Goal: Transaction & Acquisition: Download file/media

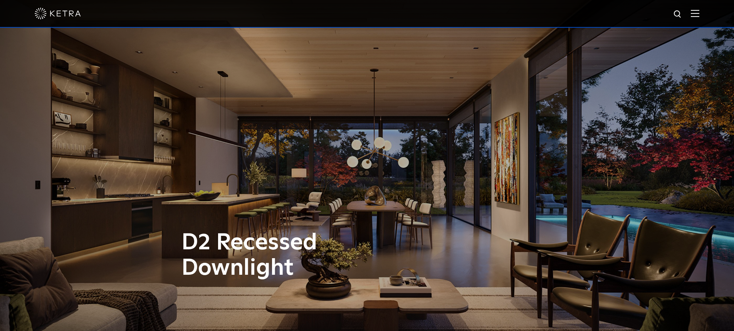
click at [699, 20] on div at bounding box center [367, 13] width 664 height 27
click at [699, 17] on img at bounding box center [695, 13] width 8 height 7
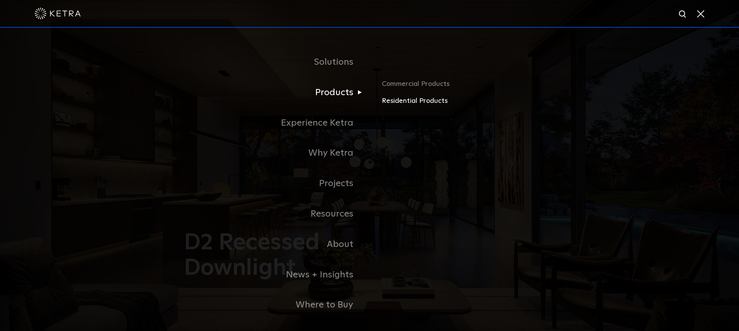
click at [403, 101] on link "Residential Products" at bounding box center [472, 101] width 180 height 11
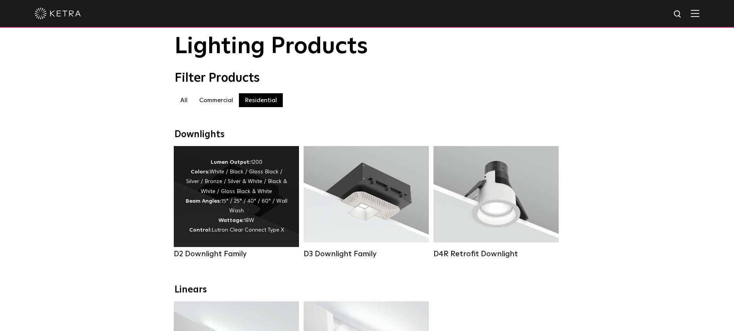
scroll to position [77, 0]
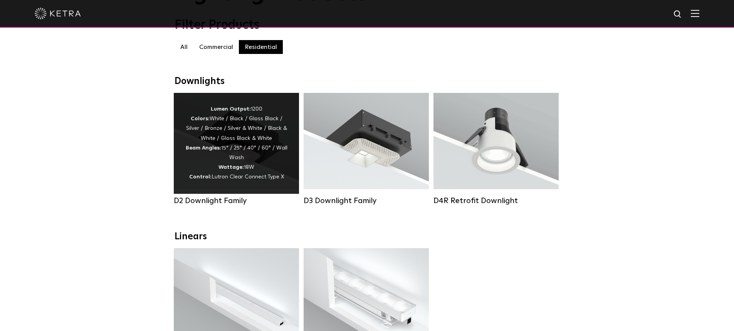
click at [262, 173] on div "Lumen Output: 1200 Colors: White / Black / Gloss Black / Silver / Bronze / Silv…" at bounding box center [236, 143] width 102 height 78
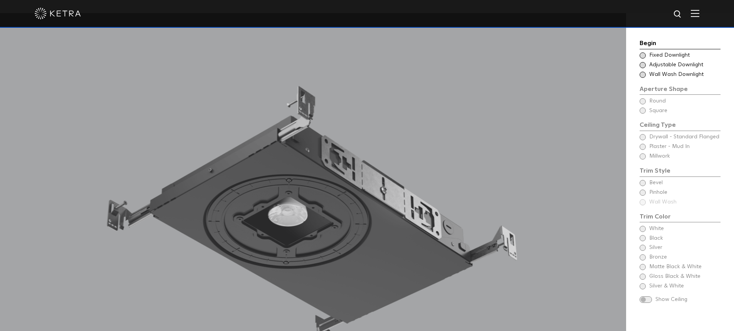
scroll to position [693, 0]
click at [641, 65] on span at bounding box center [642, 65] width 6 height 6
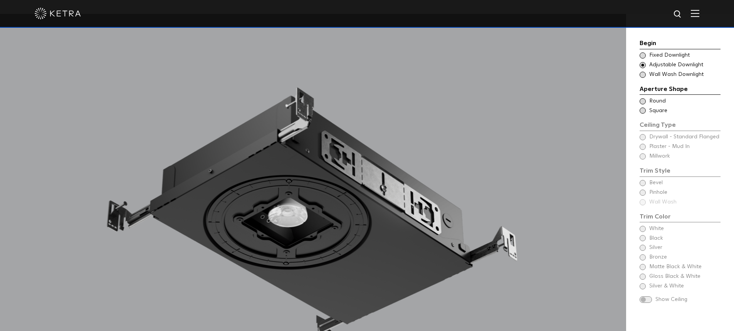
click at [641, 108] on span at bounding box center [642, 110] width 6 height 6
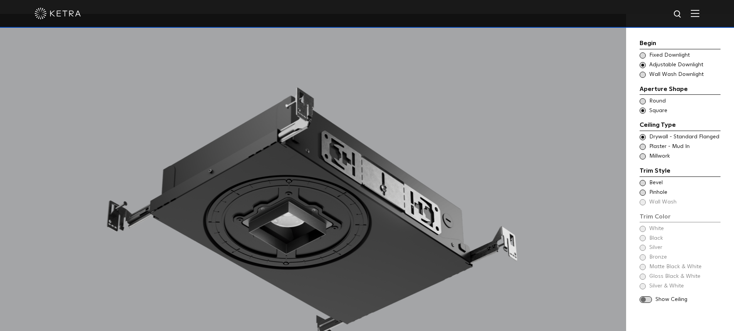
click at [641, 136] on span at bounding box center [642, 137] width 6 height 6
click at [644, 193] on span at bounding box center [642, 192] width 6 height 6
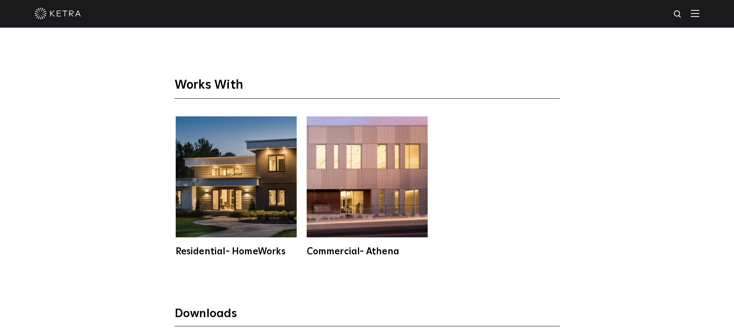
scroll to position [2195, 0]
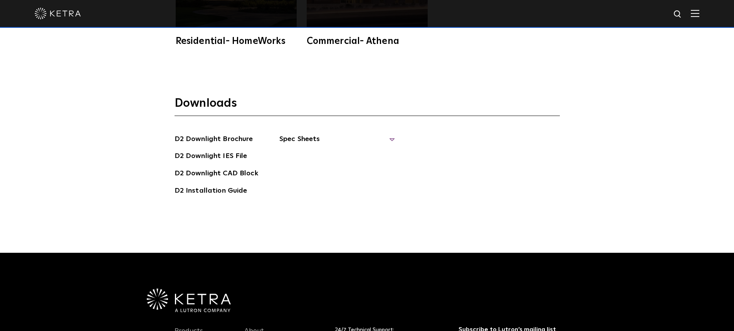
click at [322, 134] on span "Spec Sheets" at bounding box center [337, 142] width 116 height 17
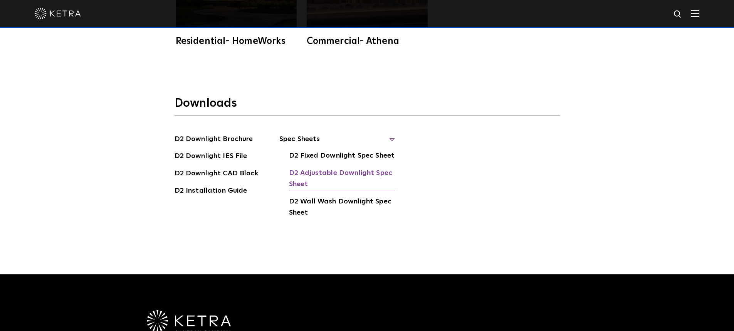
click at [347, 168] on link "D2 Adjustable Downlight Spec Sheet" at bounding box center [342, 179] width 106 height 23
